Goal: Information Seeking & Learning: Learn about a topic

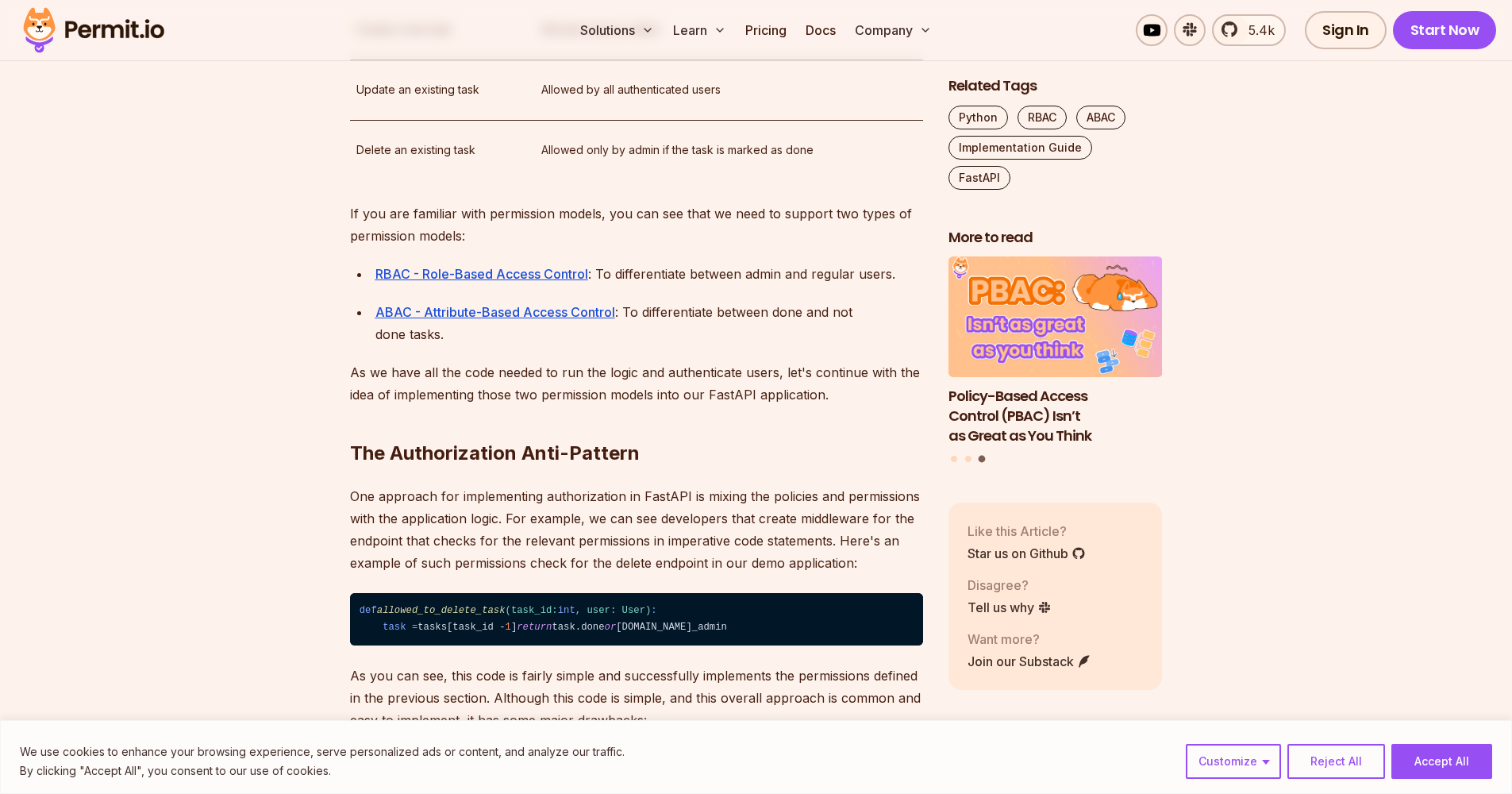
scroll to position [2302, 0]
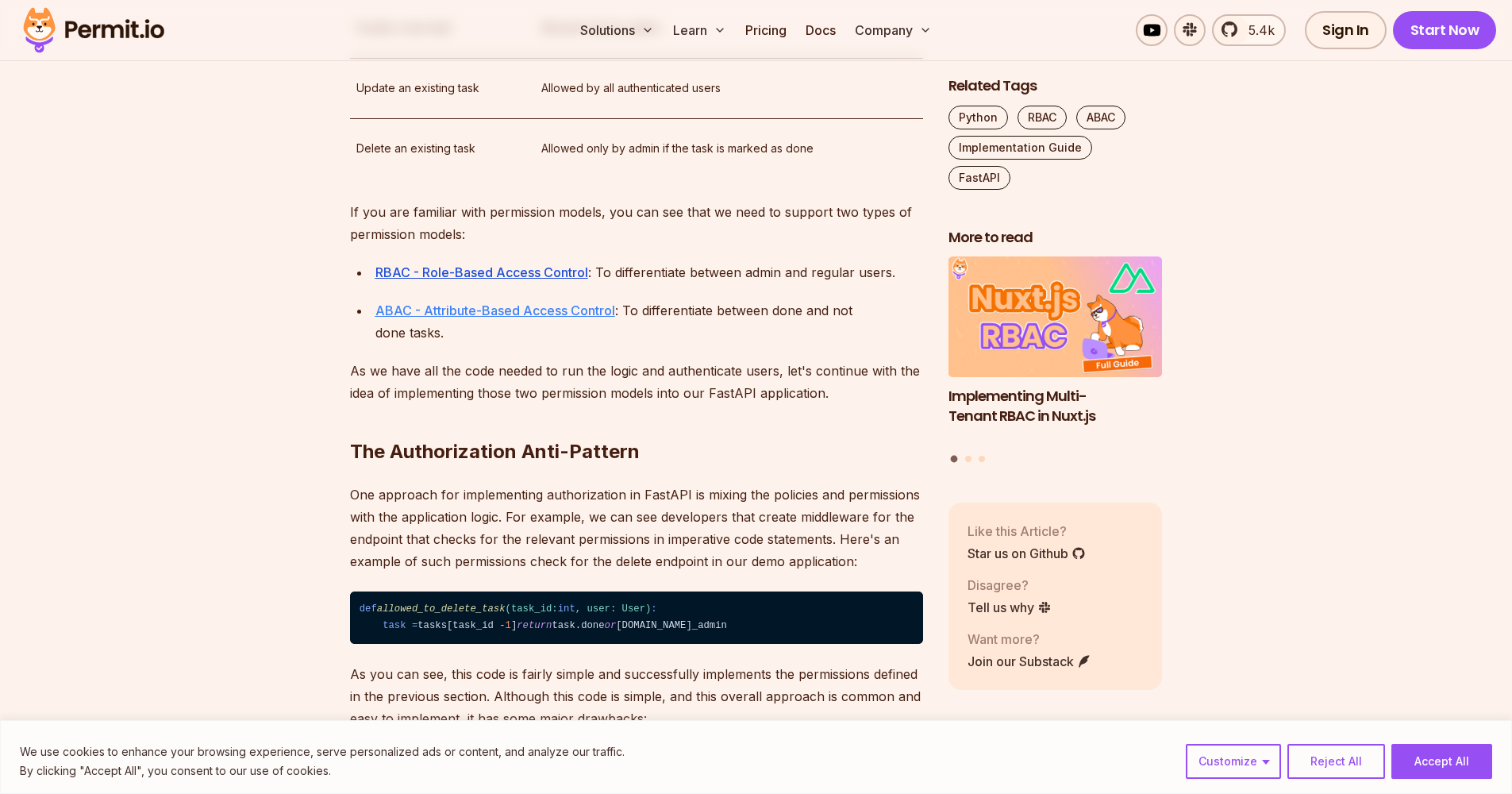
click at [439, 318] on u "ABAC - Attribute-Based Access Control" at bounding box center [495, 311] width 239 height 16
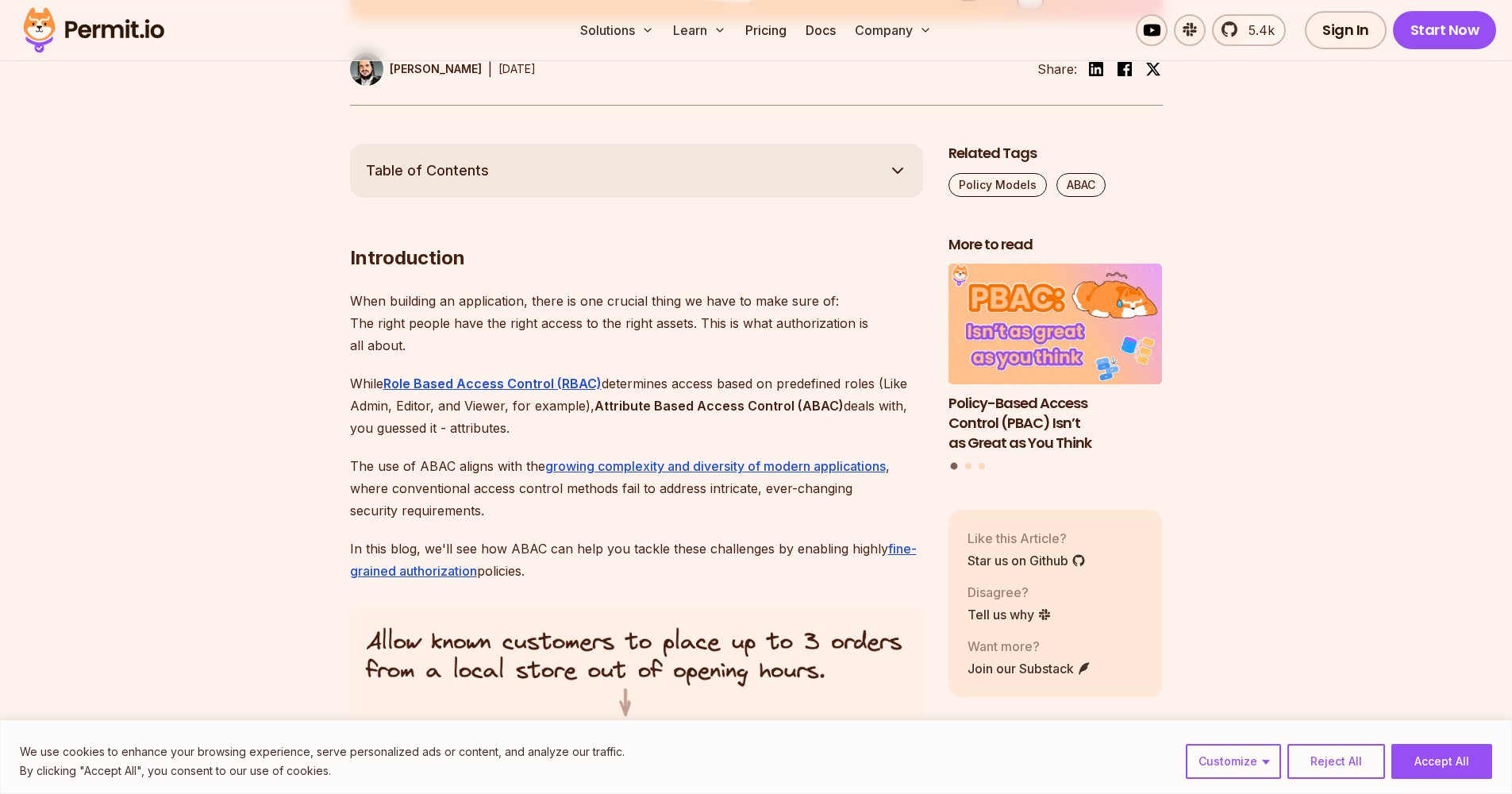
scroll to position [817, 0]
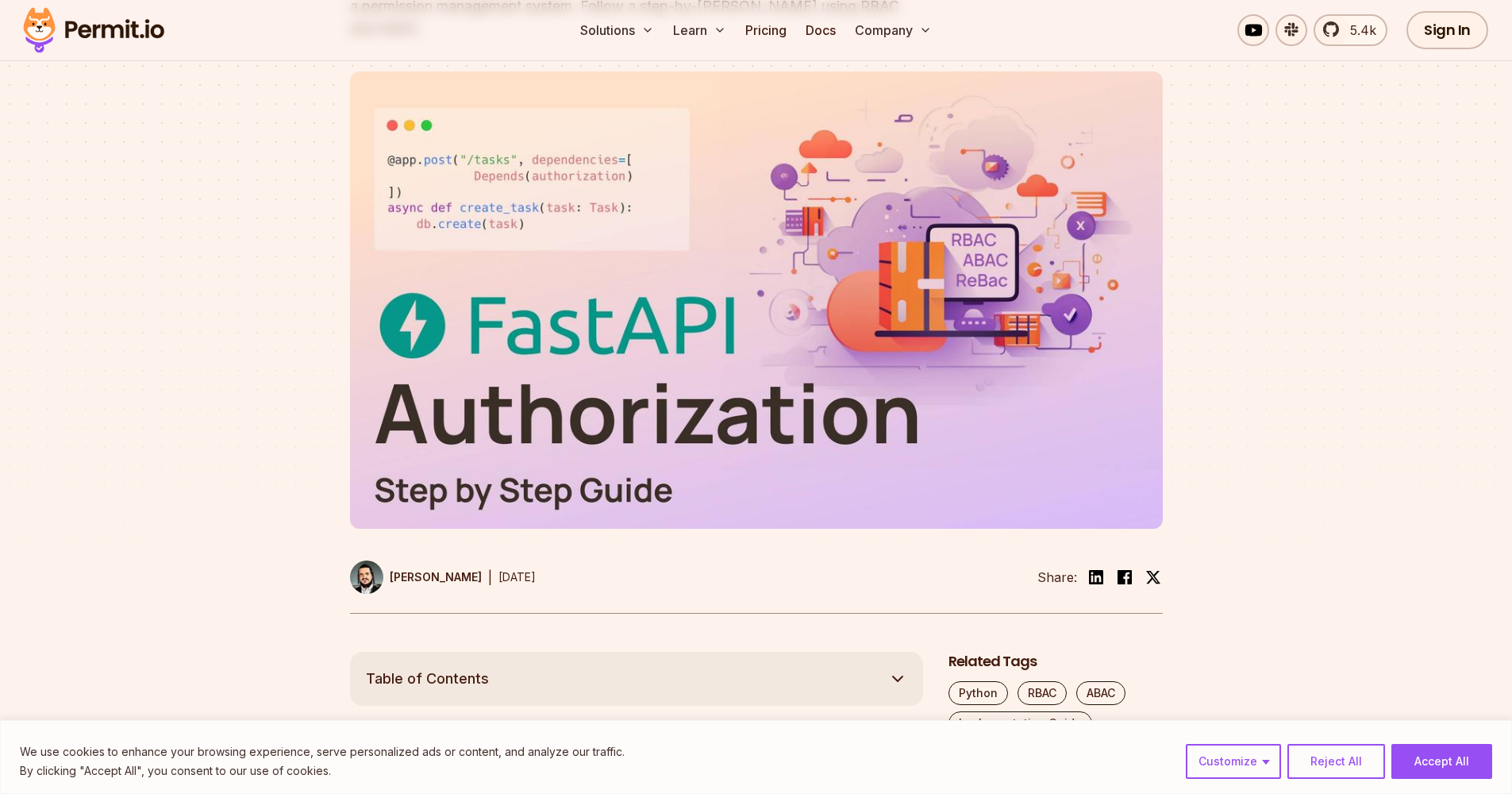
click at [439, 530] on header "How to Implement Authorization into a FastAPI Application Learn how to implemen…" at bounding box center [756, 247] width 813 height 733
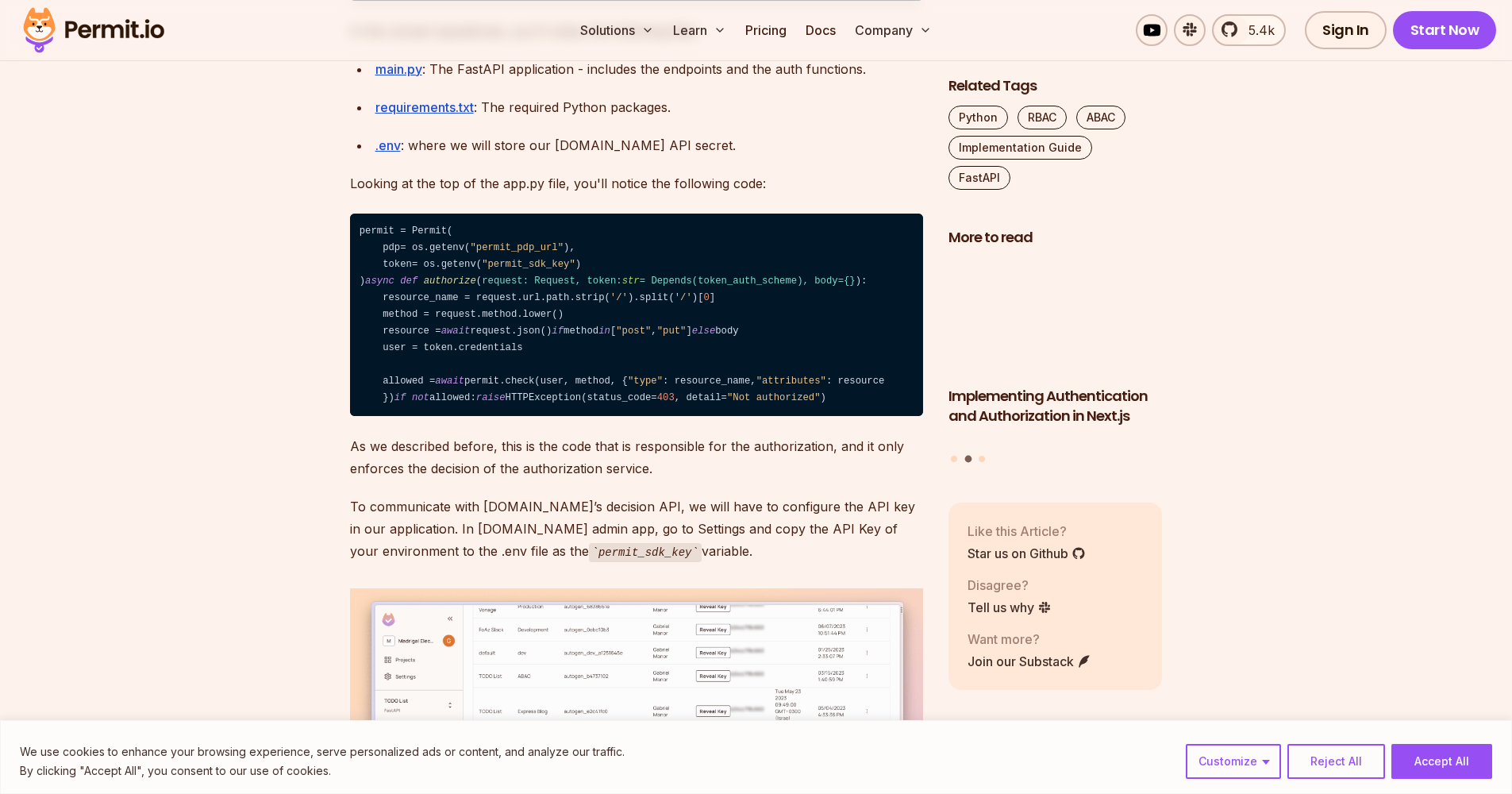
scroll to position [6542, 0]
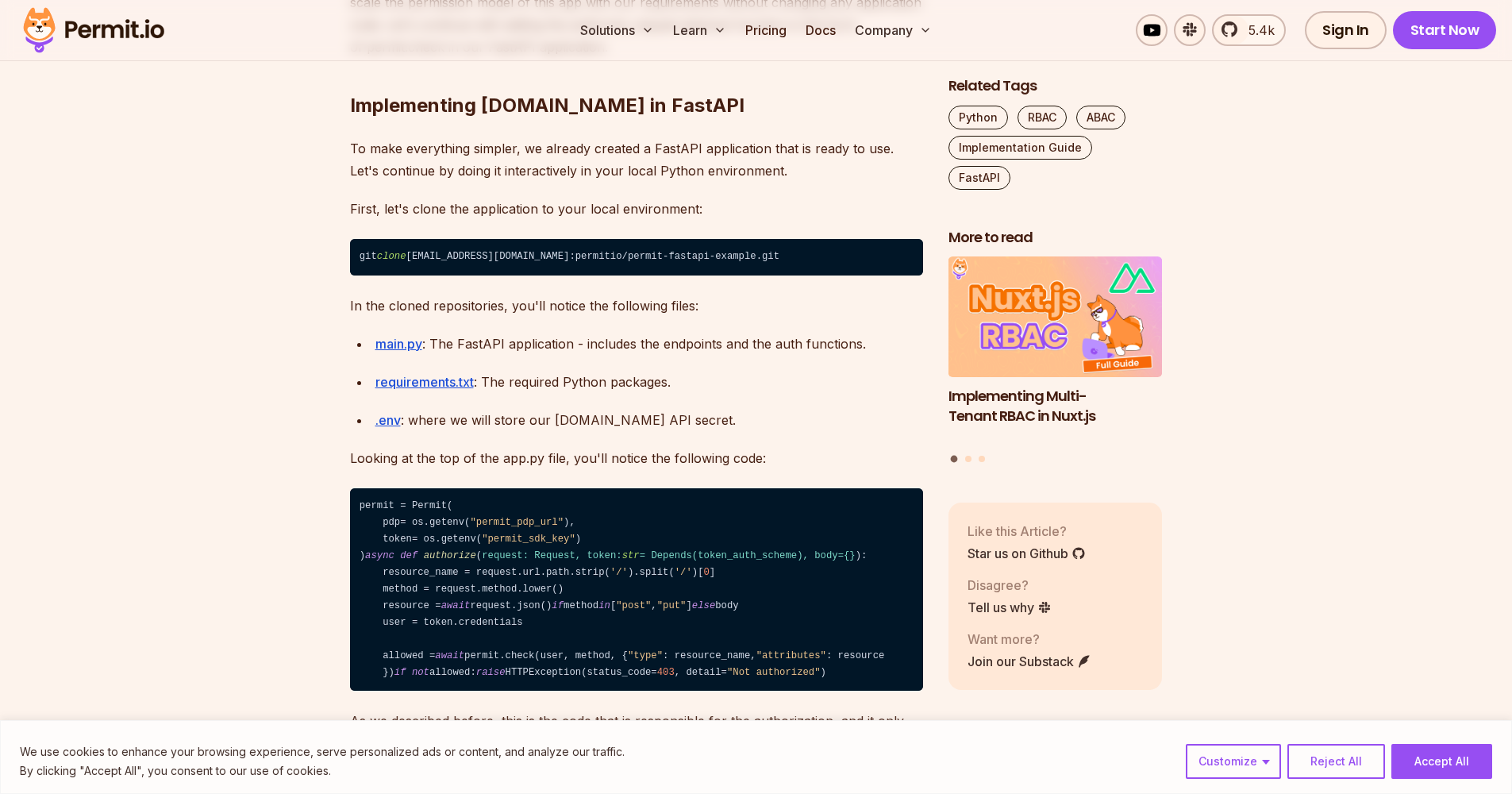
scroll to position [5997, 0]
